Goal: Task Accomplishment & Management: Manage account settings

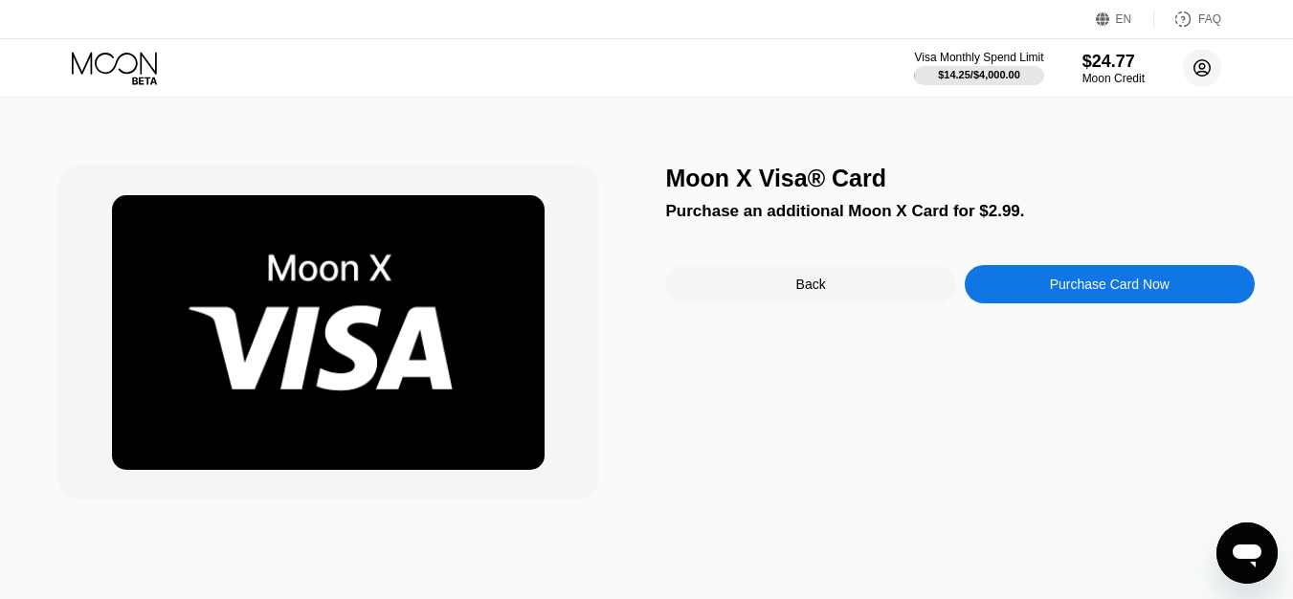
click at [1201, 77] on circle at bounding box center [1202, 68] width 38 height 38
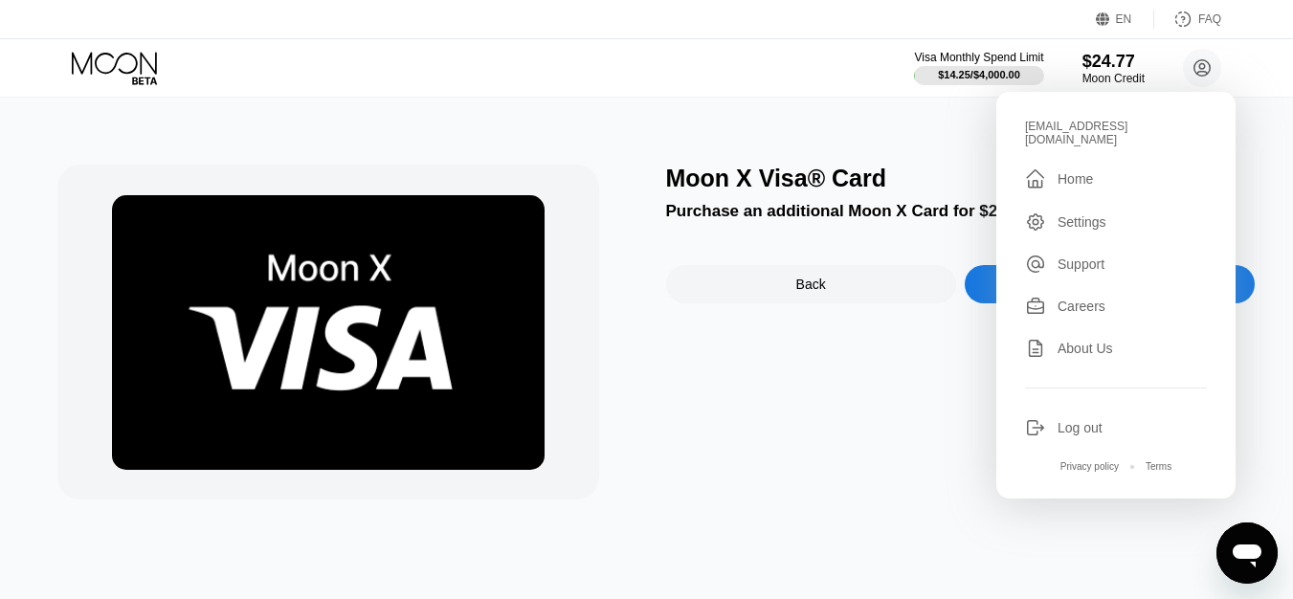
click at [934, 122] on div "Moon X Visa® Card Purchase an additional Moon X Card for $2.99. Back Purchase C…" at bounding box center [646, 349] width 1307 height 502
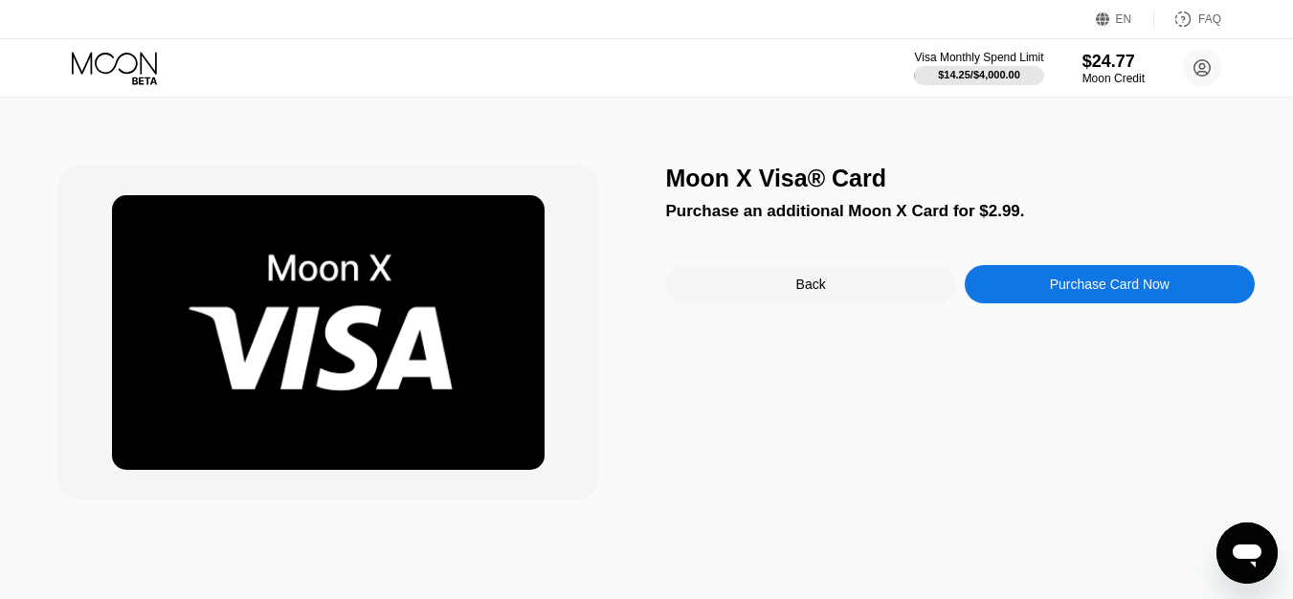
click at [318, 322] on img at bounding box center [328, 332] width 433 height 275
click at [123, 65] on icon at bounding box center [116, 69] width 89 height 34
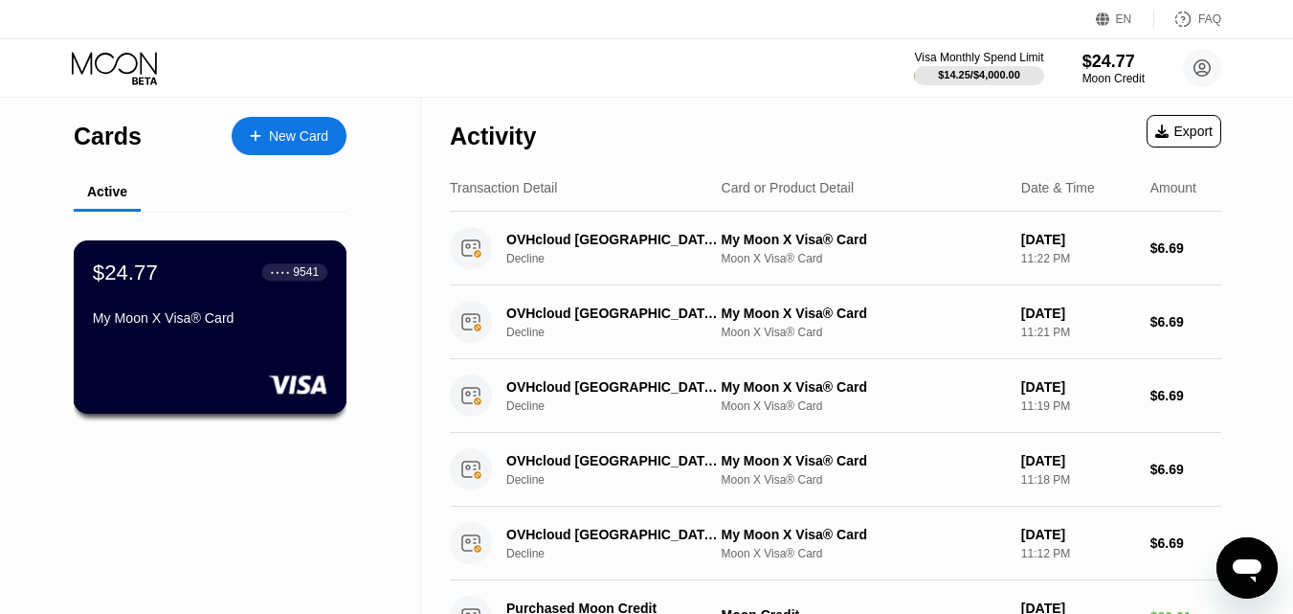
click at [197, 296] on div "$24.77 ● ● ● ● 9541 My Moon X Visa® Card" at bounding box center [210, 296] width 235 height 74
